Goal: Information Seeking & Learning: Understand process/instructions

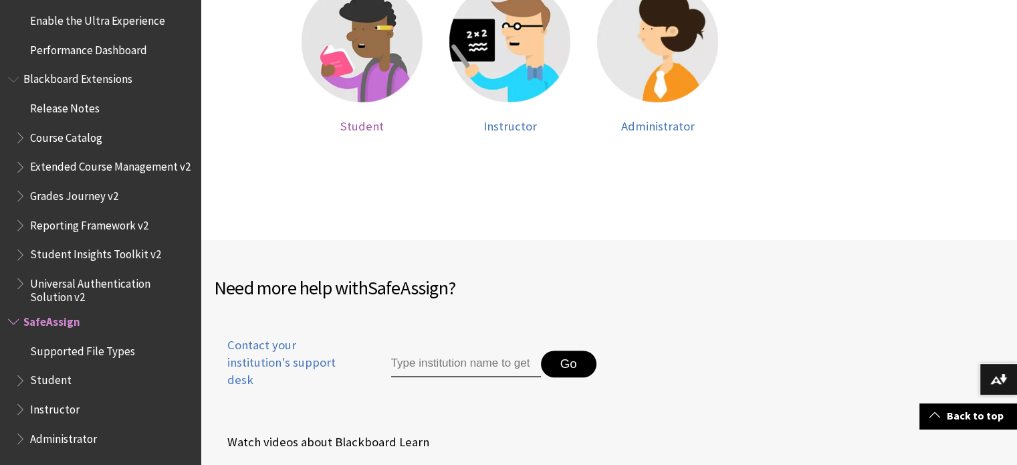
click at [348, 100] on img at bounding box center [362, 41] width 121 height 121
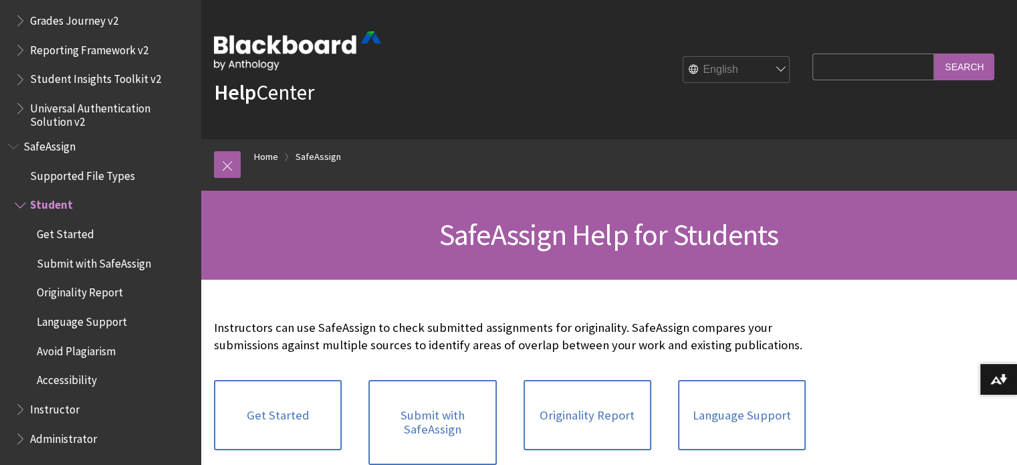
scroll to position [203, 0]
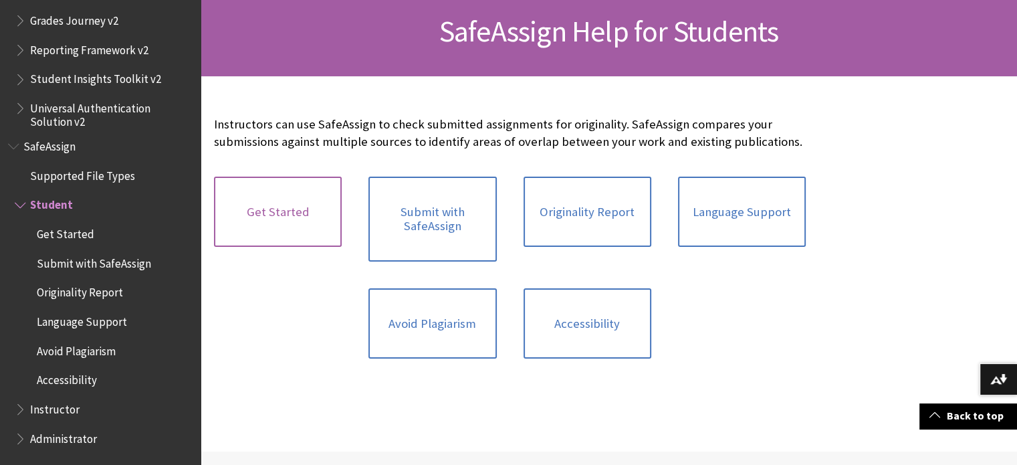
click at [323, 225] on link "Get Started" at bounding box center [278, 212] width 128 height 71
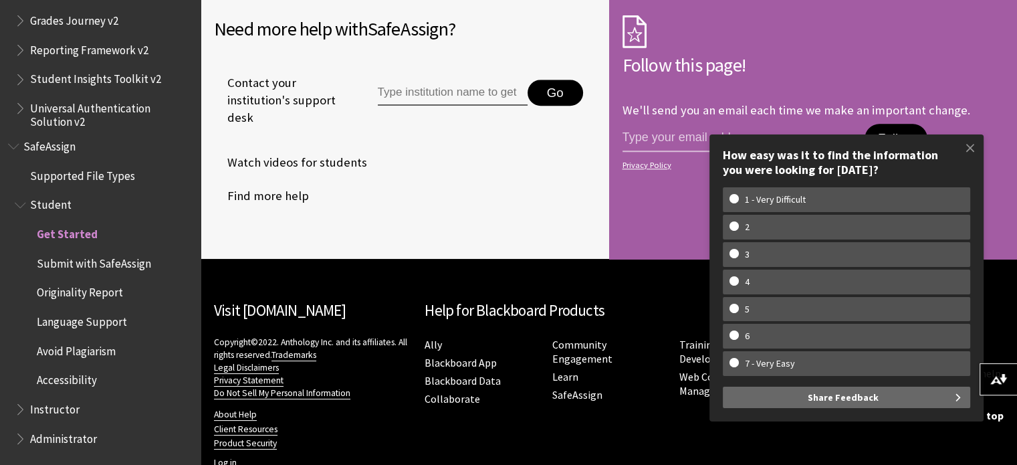
scroll to position [1413, 0]
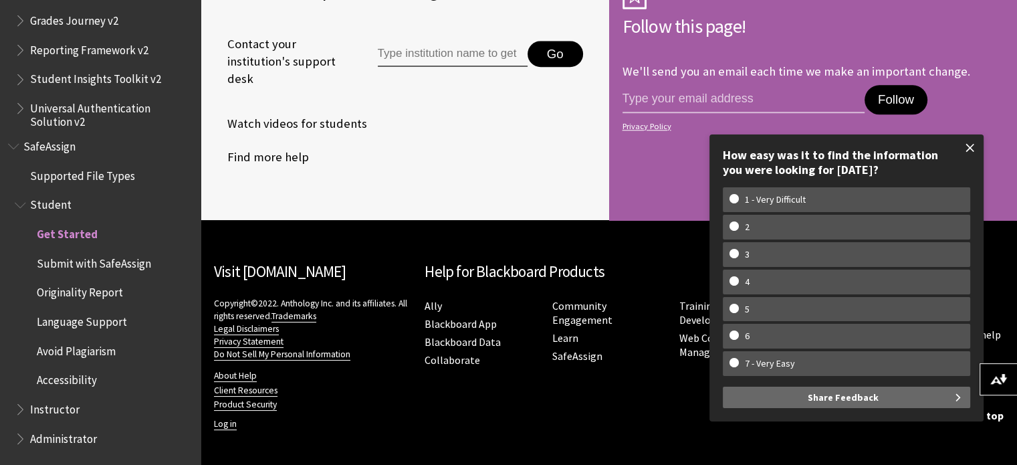
click at [972, 144] on span at bounding box center [970, 148] width 28 height 28
